Goal: Information Seeking & Learning: Find specific fact

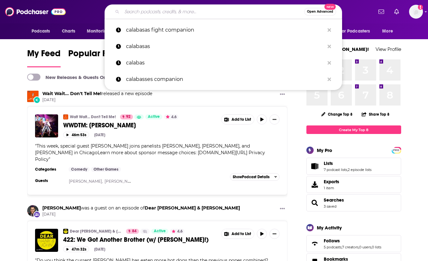
click at [163, 9] on input "Search podcasts, credits, & more..." at bounding box center [213, 12] width 182 height 10
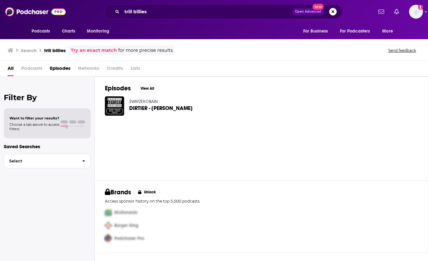
click at [29, 68] on span "Podcasts" at bounding box center [31, 69] width 21 height 13
click at [28, 70] on span "Podcasts" at bounding box center [31, 69] width 21 height 13
click at [155, 13] on input "trill billies" at bounding box center [207, 12] width 170 height 10
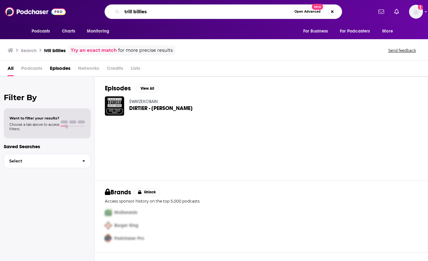
click at [135, 11] on input "trill billies" at bounding box center [207, 12] width 170 height 10
click at [134, 13] on input "trill billies" at bounding box center [207, 12] width 170 height 10
type input "trillbillies"
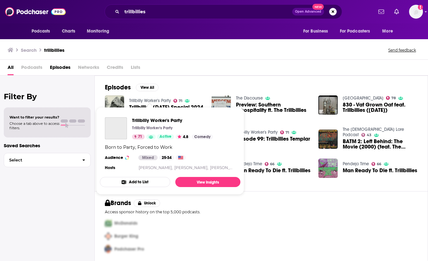
click at [138, 99] on link "Trillbilly Worker's Party" at bounding box center [150, 100] width 42 height 5
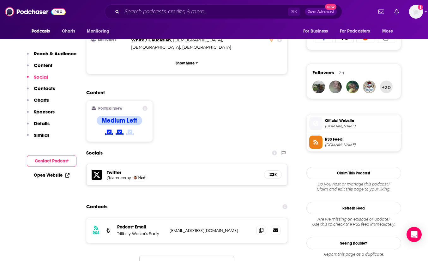
scroll to position [422, 0]
click at [261, 227] on icon at bounding box center [261, 229] width 4 height 5
